Goal: Check status: Check status

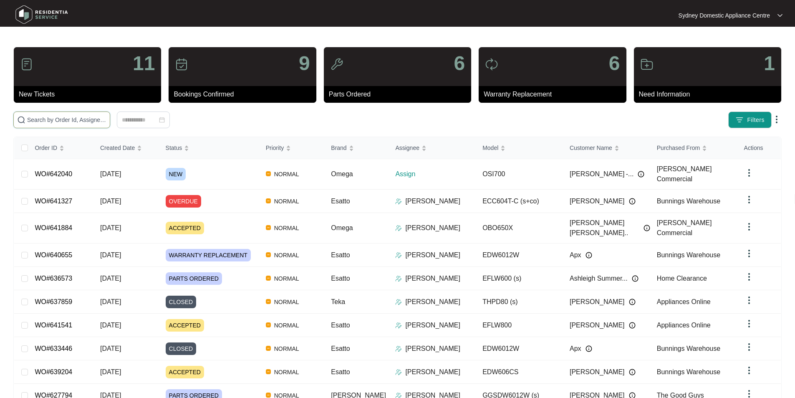
click at [106, 119] on input "text" at bounding box center [66, 119] width 79 height 9
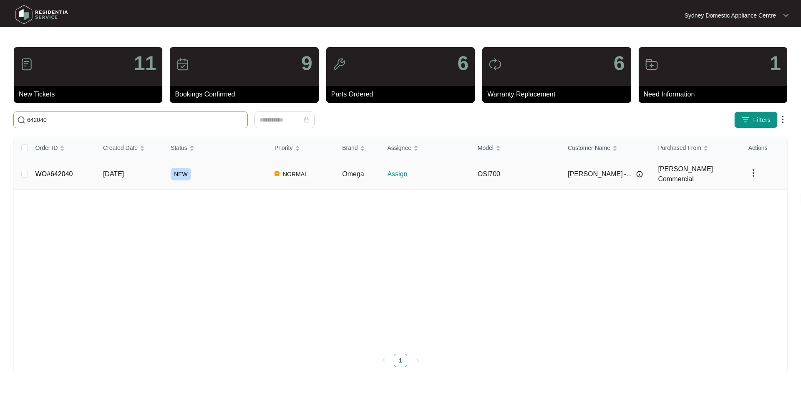
type input "642040"
click at [66, 172] on link "WO#642040" at bounding box center [54, 173] width 38 height 7
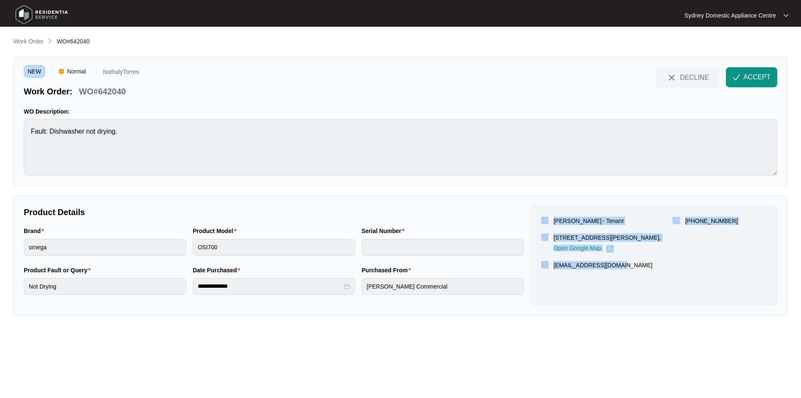
drag, startPoint x: 631, startPoint y: 281, endPoint x: 542, endPoint y: 212, distance: 112.5
click at [542, 212] on div "[PERSON_NAME] - Tenant [STREET_ADDRESS][PERSON_NAME], Open Google Map [PHONE_NU…" at bounding box center [654, 255] width 247 height 99
copy div "[PERSON_NAME] - Tenant [STREET_ADDRESS][PERSON_NAME], Open Google Map [PHONE_NU…"
click at [758, 78] on span "ACCEPT" at bounding box center [757, 77] width 27 height 10
